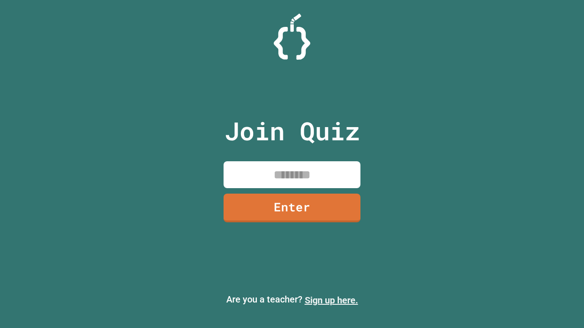
click at [331, 300] on link "Sign up here." at bounding box center [331, 300] width 53 height 11
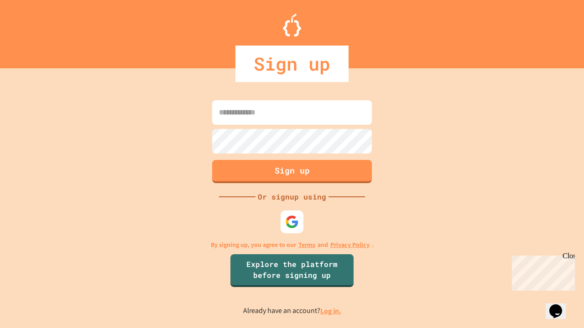
click at [331, 311] on link "Log in." at bounding box center [330, 311] width 21 height 10
